Goal: Task Accomplishment & Management: Manage account settings

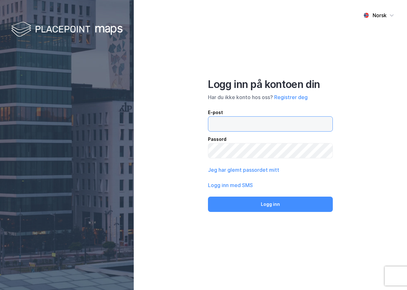
click at [250, 130] on input "email" at bounding box center [271, 124] width 124 height 15
type input "[EMAIL_ADDRESS][DOMAIN_NAME]"
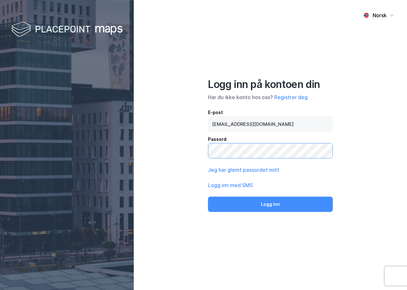
click at [208, 197] on button "Logg inn" at bounding box center [270, 204] width 125 height 15
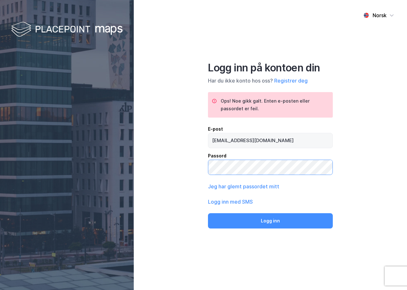
click at [208, 213] on button "Logg inn" at bounding box center [270, 220] width 125 height 15
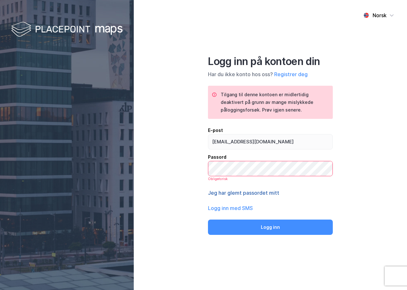
click at [238, 189] on button "Jeg har glemt passordet mitt" at bounding box center [243, 193] width 71 height 8
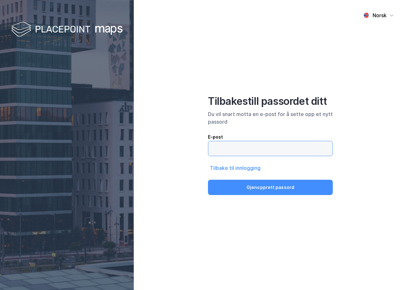
click at [251, 150] on input "email" at bounding box center [271, 148] width 124 height 15
type input "[EMAIL_ADDRESS][DOMAIN_NAME]"
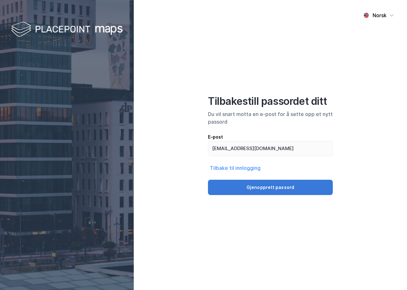
click at [258, 184] on button "Gjenopprett passord" at bounding box center [270, 187] width 125 height 15
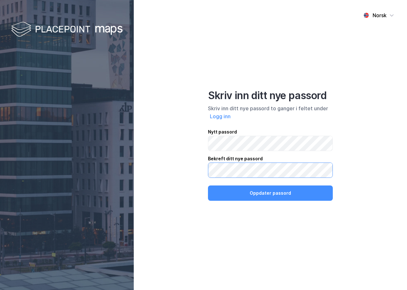
click button "Oppdater passord" at bounding box center [270, 193] width 125 height 15
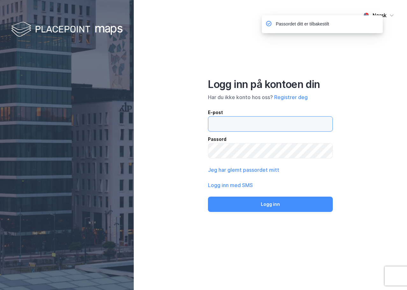
type input "[EMAIL_ADDRESS][DOMAIN_NAME]"
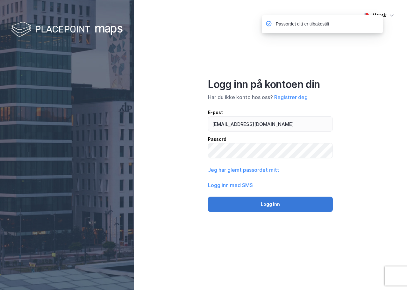
click at [259, 208] on button "Logg inn" at bounding box center [270, 204] width 125 height 15
